Goal: Information Seeking & Learning: Learn about a topic

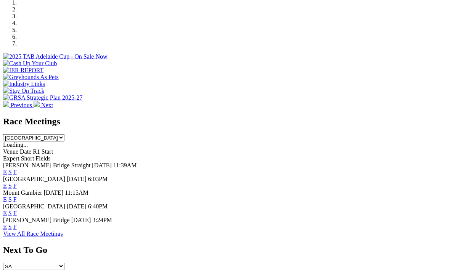
scroll to position [242, 0]
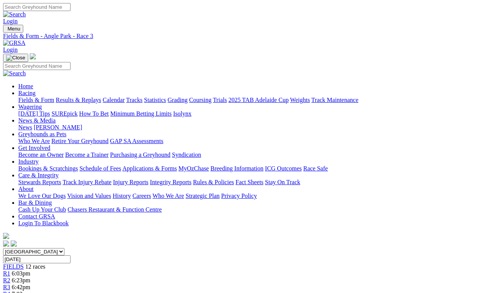
scroll to position [3, 0]
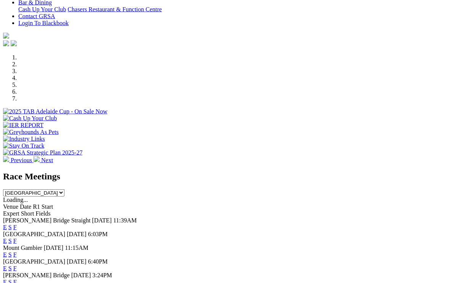
scroll to position [187, 0]
click at [17, 251] on link "F" at bounding box center [14, 254] width 3 height 6
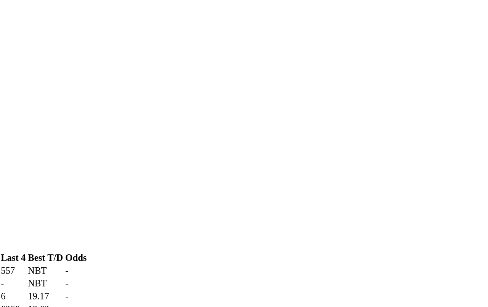
scroll to position [303, 34]
click at [189, 222] on td "18.29" at bounding box center [201, 226] width 24 height 8
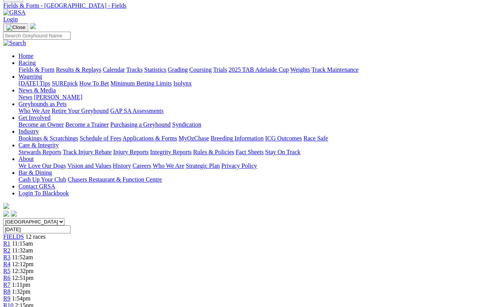
scroll to position [0, 58]
